Goal: Task Accomplishment & Management: Manage account settings

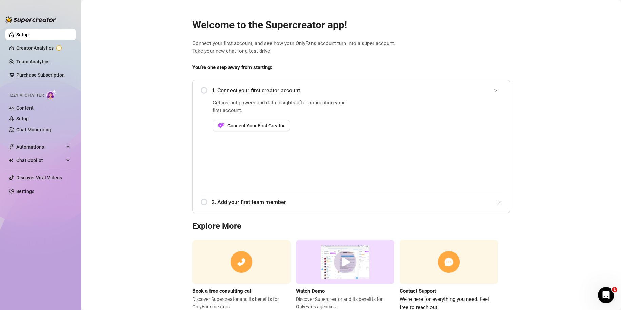
click at [198, 90] on div "1. Connect your first creator account Get instant powers and data insights afte…" at bounding box center [351, 146] width 318 height 133
click at [201, 89] on div "1. Connect your first creator account" at bounding box center [351, 90] width 301 height 17
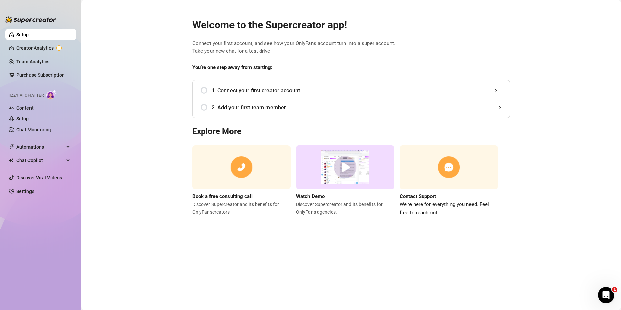
click at [209, 94] on div "1. Connect your first creator account" at bounding box center [351, 90] width 301 height 17
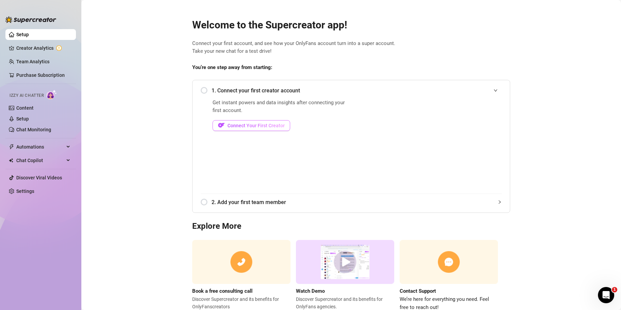
click at [239, 126] on span "Connect Your First Creator" at bounding box center [255, 125] width 57 height 5
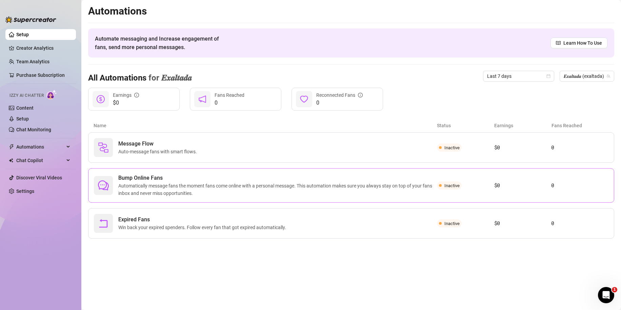
click at [219, 186] on span "Automatically message fans the moment fans come online with a personal message.…" at bounding box center [277, 189] width 319 height 15
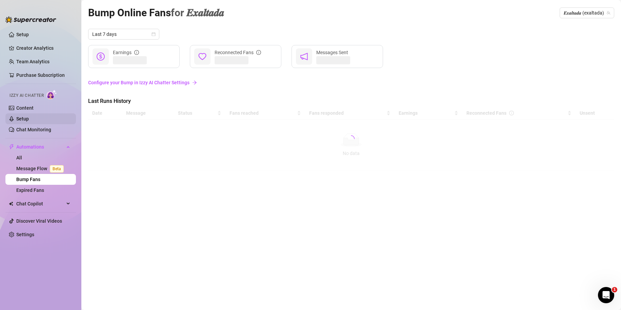
click at [28, 121] on link "Setup" at bounding box center [22, 118] width 13 height 5
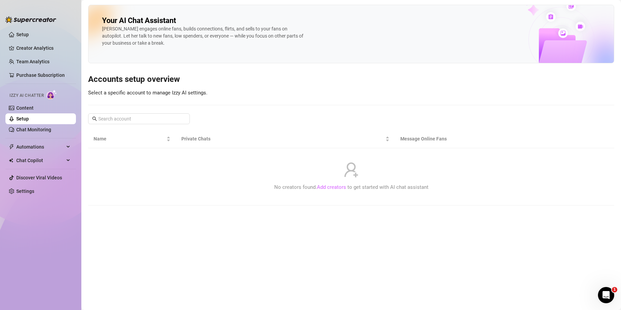
click at [331, 187] on link "Add creators" at bounding box center [331, 187] width 29 height 6
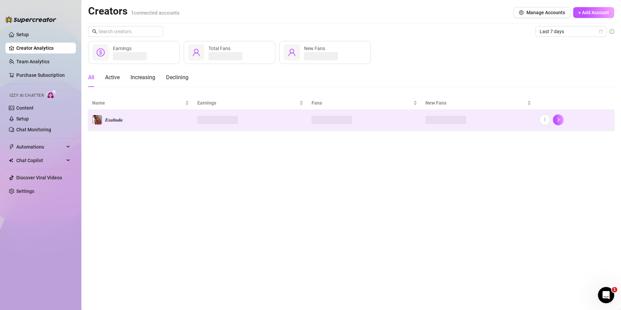
click at [296, 124] on td at bounding box center [250, 120] width 114 height 20
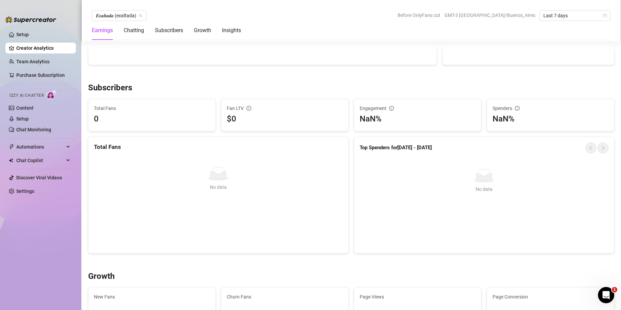
scroll to position [475, 0]
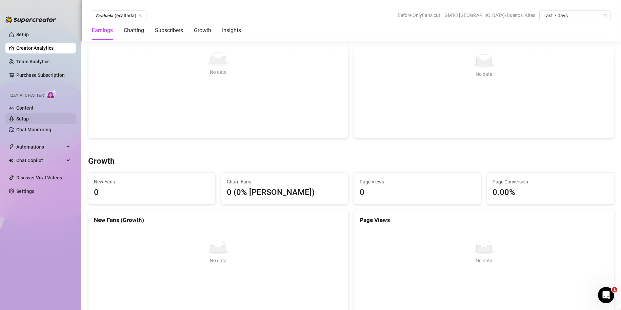
click at [26, 116] on link "Setup" at bounding box center [22, 118] width 13 height 5
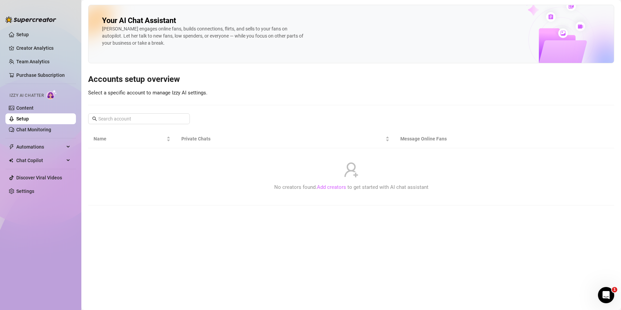
click at [333, 188] on link "Add creators" at bounding box center [331, 187] width 29 height 6
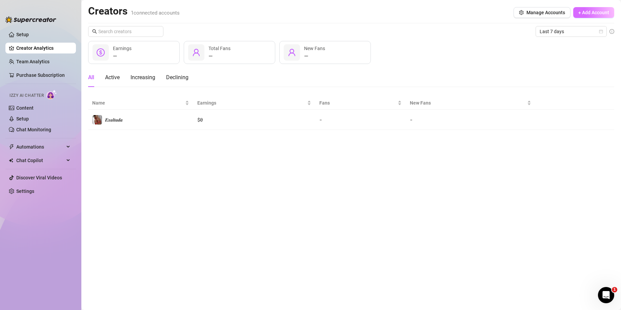
click at [588, 13] on span "+ Add Account" at bounding box center [593, 12] width 31 height 5
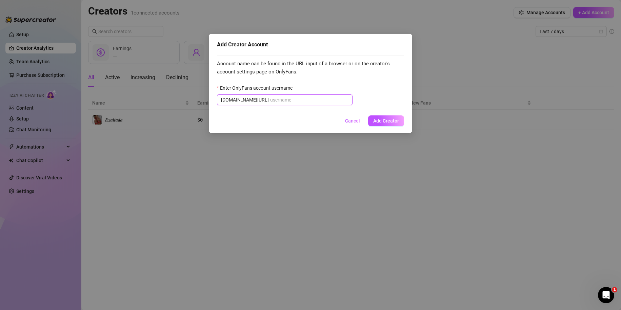
click at [297, 100] on input "Enter OnlyFans account username" at bounding box center [309, 99] width 78 height 7
type input "E"
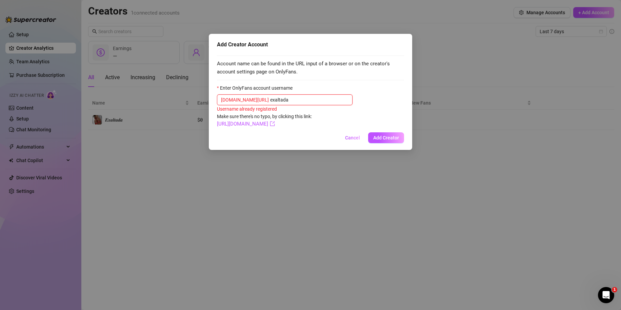
type input "exaltada"
click at [353, 140] on span "Cancel" at bounding box center [352, 137] width 15 height 5
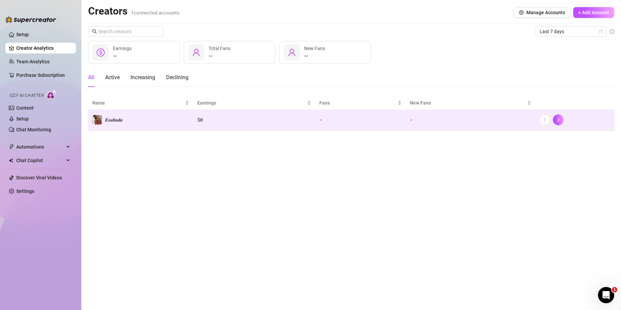
click at [309, 129] on td "$ 0" at bounding box center [254, 120] width 122 height 20
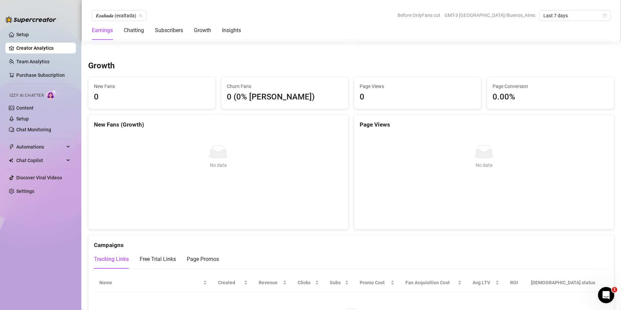
scroll to position [576, 0]
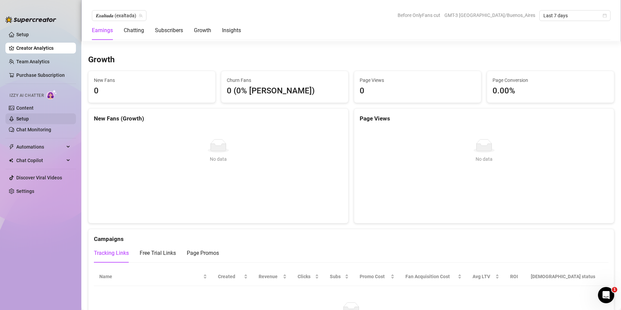
click at [29, 116] on link "Setup" at bounding box center [22, 118] width 13 height 5
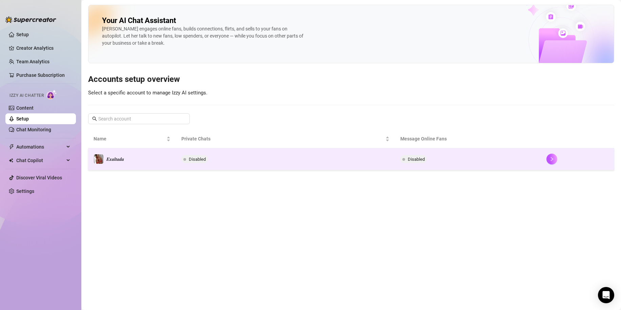
click at [258, 163] on td "Disabled" at bounding box center [285, 159] width 219 height 22
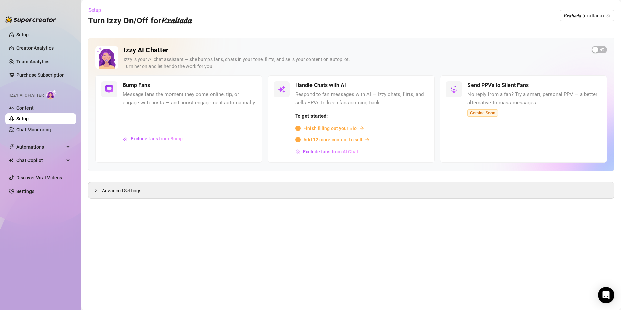
click at [578, 35] on main "Setup Turn Izzy On/Off for 𝑬𝒙𝒂𝒍𝒕𝒂𝒅𝒂 𝑬𝒙𝒂𝒍𝒕𝒂𝒅𝒂 (exaltada) Izzy AI Chatter [PERSON…" at bounding box center [351, 155] width 540 height 310
click at [597, 51] on div "button" at bounding box center [595, 50] width 6 height 6
click at [170, 106] on span "Message fans the moment they come online, tip, or engage with posts — and boost…" at bounding box center [190, 99] width 134 height 16
click at [144, 189] on div "Advanced Settings" at bounding box center [350, 191] width 525 height 16
click at [115, 194] on span "Advanced Settings" at bounding box center [121, 190] width 39 height 7
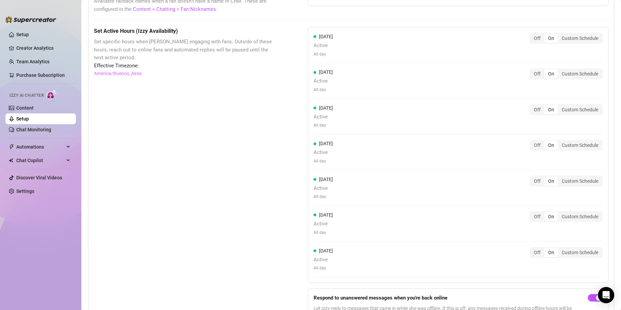
scroll to position [610, 0]
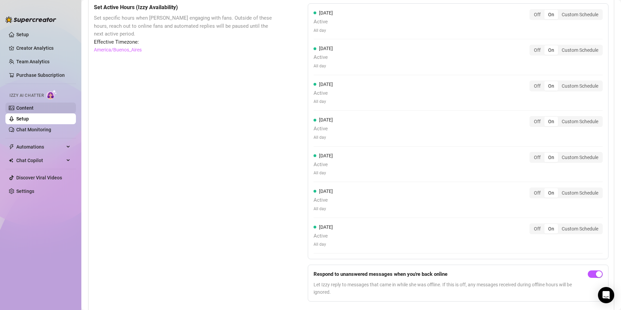
click at [34, 106] on link "Content" at bounding box center [24, 107] width 17 height 5
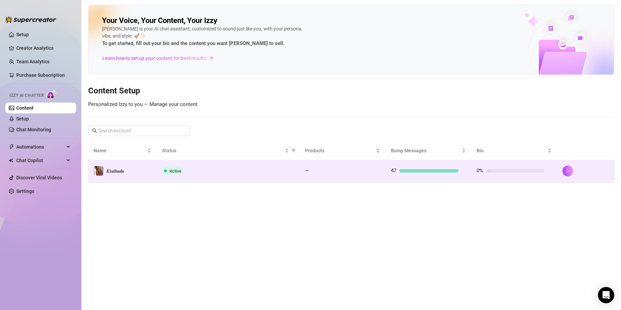
click at [197, 170] on div "Active" at bounding box center [228, 171] width 132 height 8
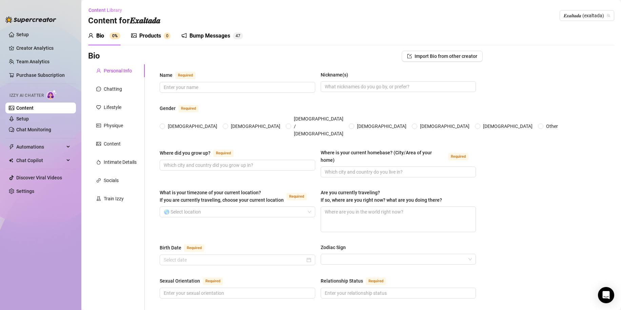
click at [214, 37] on div "Bump Messages" at bounding box center [209, 36] width 41 height 8
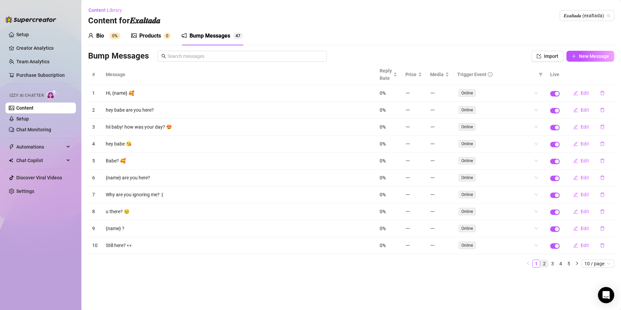
click at [546, 263] on link "2" at bounding box center [544, 263] width 7 height 7
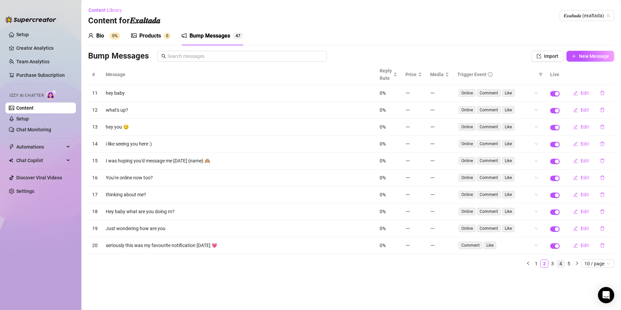
click at [560, 266] on link "4" at bounding box center [560, 263] width 7 height 7
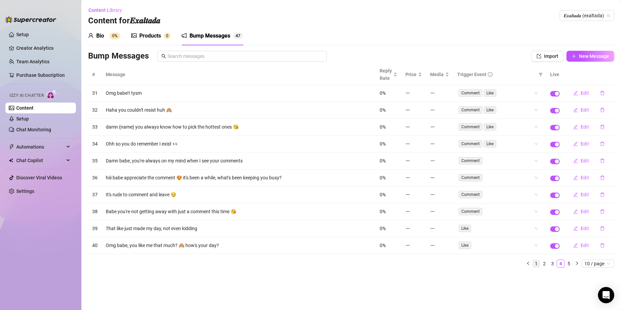
click at [538, 264] on link "1" at bounding box center [535, 263] width 7 height 7
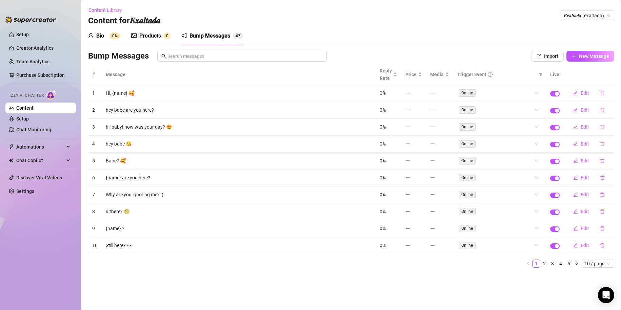
click at [219, 43] on div "Bump Messages 4 7" at bounding box center [212, 35] width 62 height 19
click at [158, 37] on div "Products" at bounding box center [150, 36] width 22 height 8
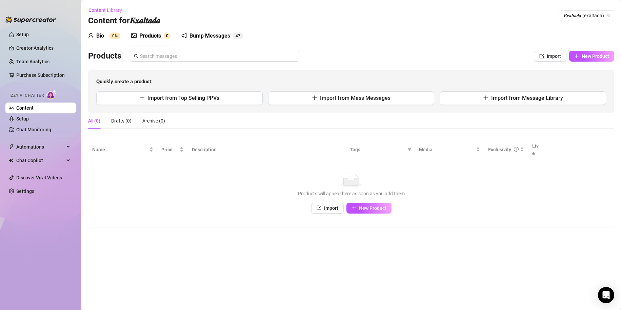
click at [106, 36] on div "Bio 0%" at bounding box center [104, 36] width 32 height 8
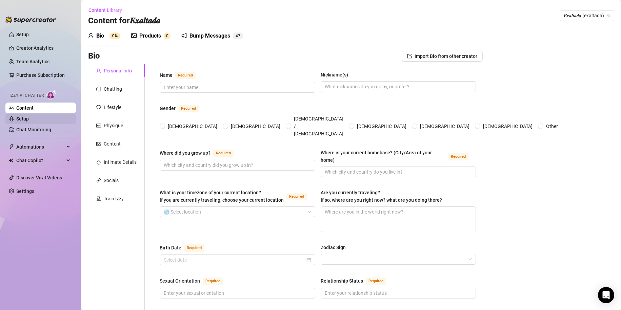
click at [29, 118] on link "Setup" at bounding box center [22, 118] width 13 height 5
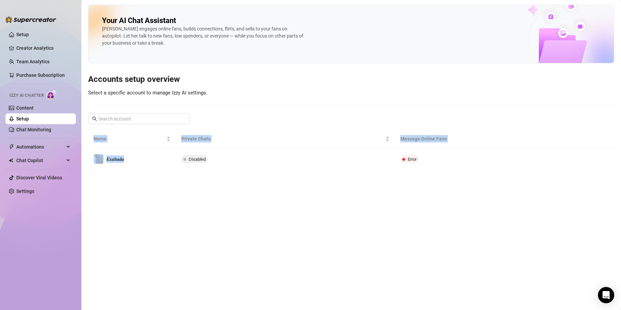
drag, startPoint x: 180, startPoint y: 163, endPoint x: 210, endPoint y: 176, distance: 33.7
click at [209, 177] on main "Your AI Chat Assistant Izzy engages online fans, builds connections, flirts, an…" at bounding box center [351, 155] width 540 height 310
click at [270, 194] on main "Your AI Chat Assistant Izzy engages online fans, builds connections, flirts, an…" at bounding box center [351, 155] width 540 height 310
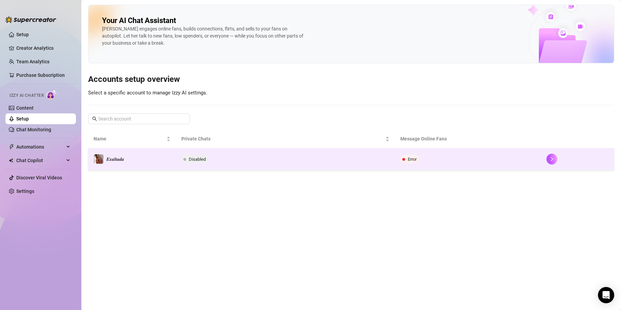
click at [312, 167] on td "Disabled" at bounding box center [285, 159] width 219 height 22
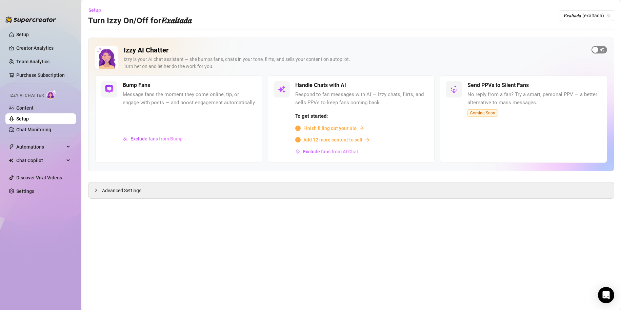
click at [595, 48] on div "button" at bounding box center [595, 50] width 6 height 6
click at [173, 139] on span "Exclude fans from Bump" at bounding box center [156, 138] width 52 height 5
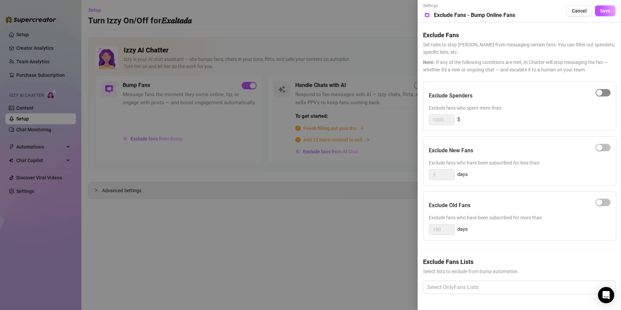
click at [600, 92] on button "button" at bounding box center [603, 92] width 15 height 7
click at [599, 15] on button "Save" at bounding box center [605, 10] width 21 height 11
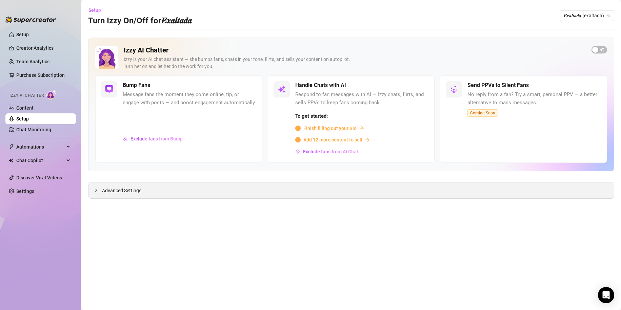
click at [158, 190] on div "Advanced Settings" at bounding box center [350, 191] width 525 height 16
click at [127, 193] on span "Advanced Settings" at bounding box center [121, 190] width 39 height 7
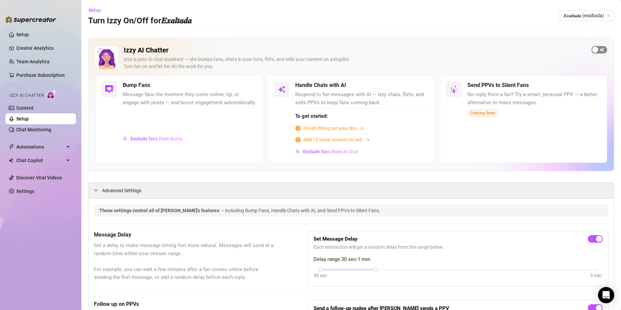
click at [594, 50] on span "button" at bounding box center [599, 49] width 16 height 7
click at [569, 17] on span "𝑬𝒙𝒂𝒍𝒕𝒂𝒅𝒂 (exaltada)" at bounding box center [587, 16] width 46 height 10
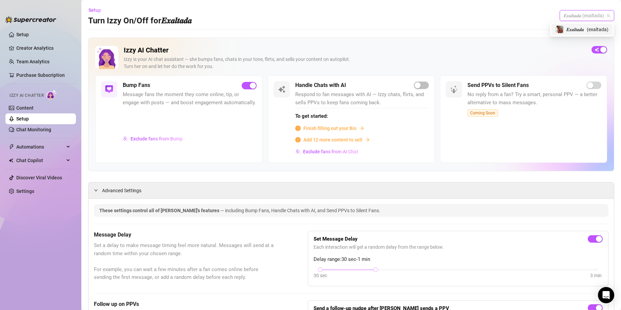
click at [568, 31] on span "𝑬𝒙𝒂𝒍𝒕𝒂𝒅𝒂" at bounding box center [575, 29] width 18 height 7
click at [34, 108] on link "Content" at bounding box center [24, 107] width 17 height 5
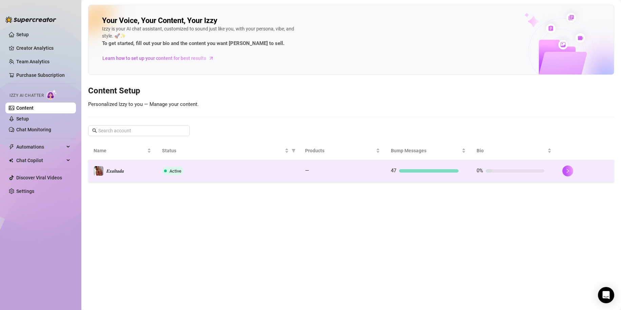
click at [190, 175] on td "Active" at bounding box center [228, 171] width 143 height 22
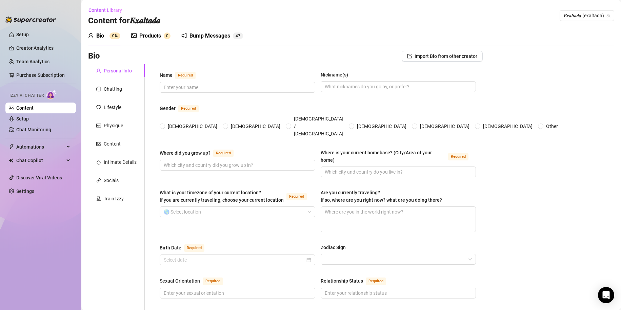
click at [192, 37] on div "Bump Messages" at bounding box center [209, 36] width 41 height 8
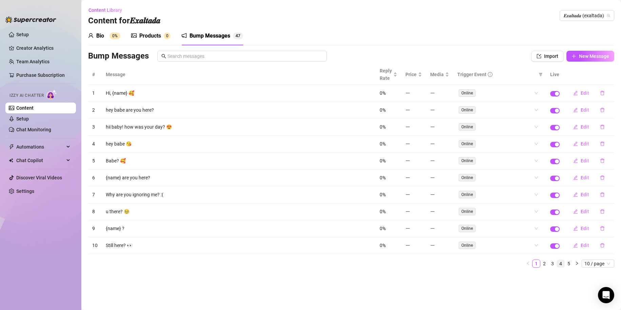
click at [563, 265] on link "4" at bounding box center [560, 263] width 7 height 7
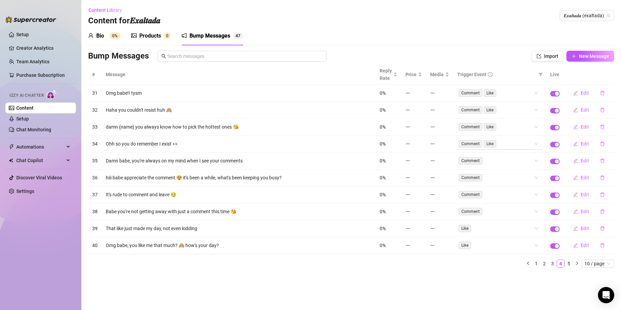
click at [491, 145] on span "Like" at bounding box center [490, 143] width 13 height 7
click at [501, 156] on td "Comment" at bounding box center [499, 161] width 93 height 17
click at [501, 159] on div "Comment" at bounding box center [496, 160] width 75 height 9
click at [484, 263] on ul "1 2 3 4 5 10 / page" at bounding box center [351, 264] width 526 height 8
click at [569, 263] on link "5" at bounding box center [568, 263] width 7 height 7
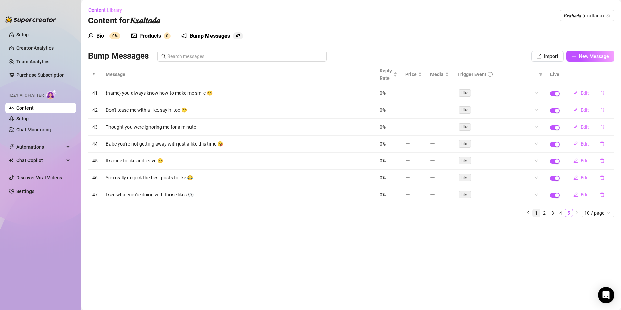
click at [539, 214] on link "1" at bounding box center [535, 212] width 7 height 7
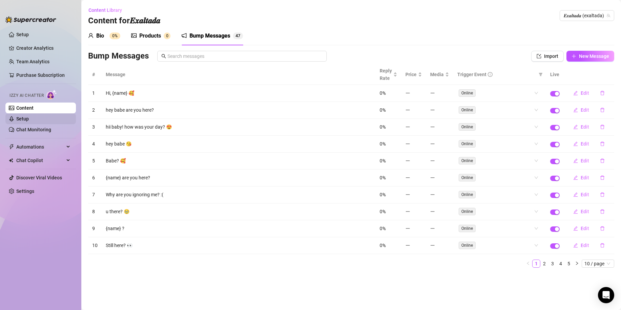
click at [29, 120] on link "Setup" at bounding box center [22, 118] width 13 height 5
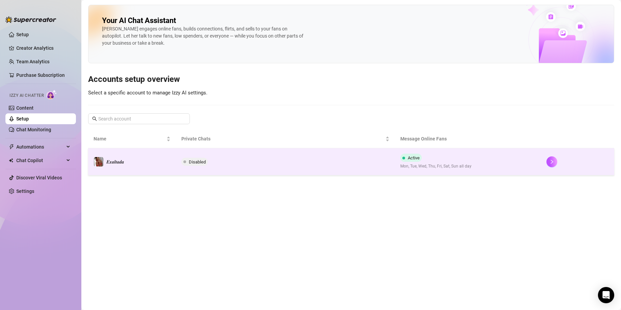
click at [244, 159] on td "Disabled" at bounding box center [285, 161] width 219 height 27
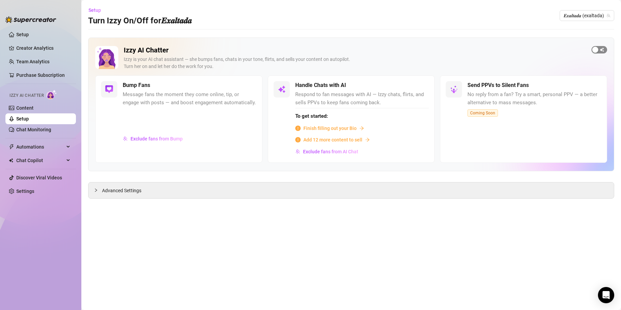
click at [592, 48] on span "button" at bounding box center [599, 49] width 16 height 7
click at [602, 49] on span "button" at bounding box center [599, 49] width 16 height 7
click at [141, 190] on span "Advanced Settings" at bounding box center [121, 190] width 39 height 7
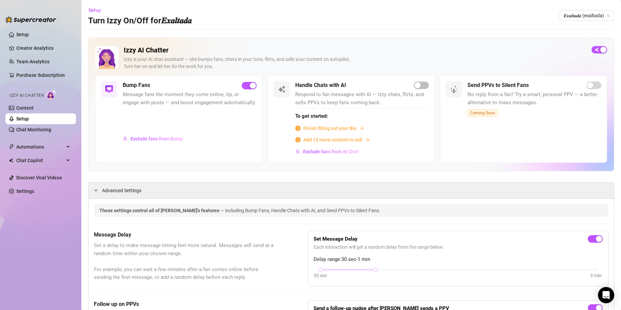
click at [162, 132] on div at bounding box center [190, 120] width 134 height 24
click at [160, 141] on span "Exclude fans from Bump" at bounding box center [156, 138] width 52 height 5
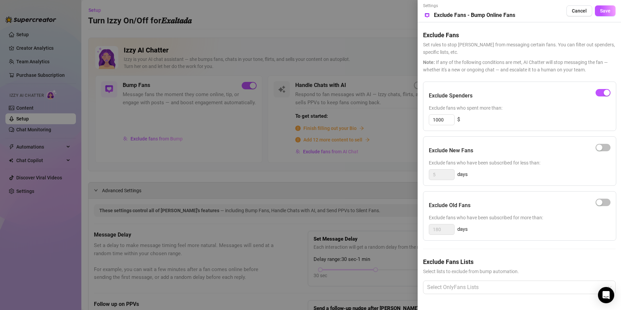
scroll to position [3, 0]
click at [607, 8] on span "Save" at bounding box center [605, 10] width 11 height 5
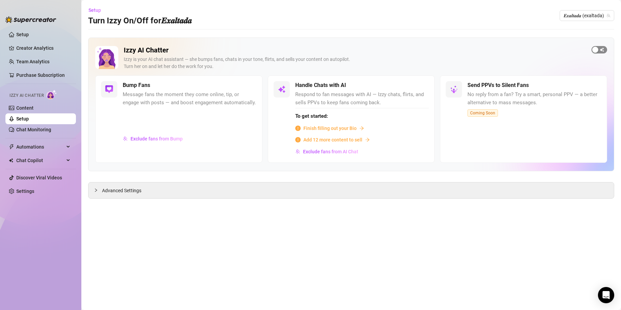
click at [599, 48] on span "button" at bounding box center [599, 49] width 16 height 7
